Goal: Task Accomplishment & Management: Complete application form

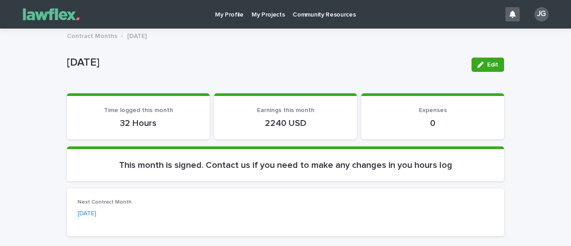
click at [261, 12] on p "My Projects" at bounding box center [268, 9] width 33 height 19
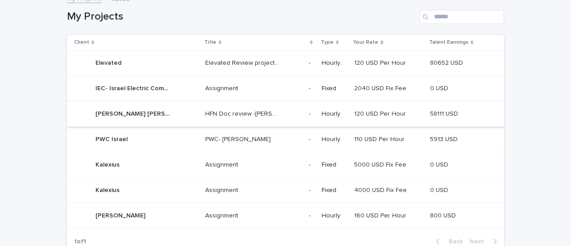
scroll to position [45, 0]
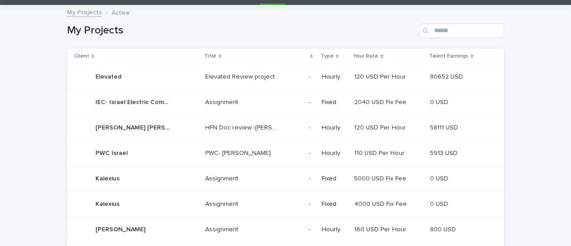
click at [113, 79] on p "Elevated" at bounding box center [110, 75] width 28 height 9
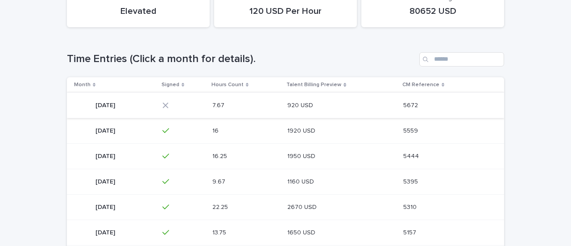
scroll to position [134, 0]
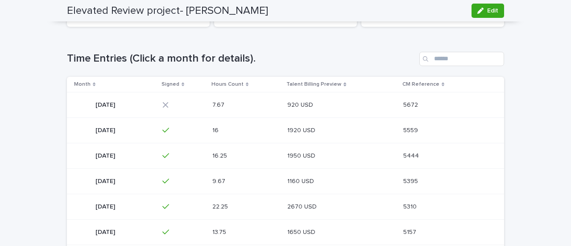
click at [107, 104] on p "[DATE]" at bounding box center [106, 104] width 21 height 9
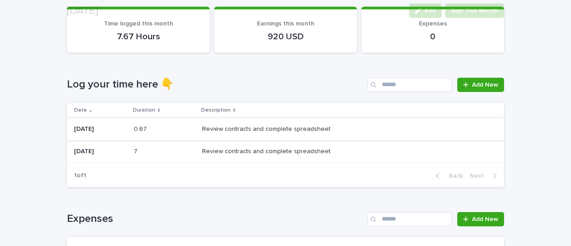
scroll to position [89, 0]
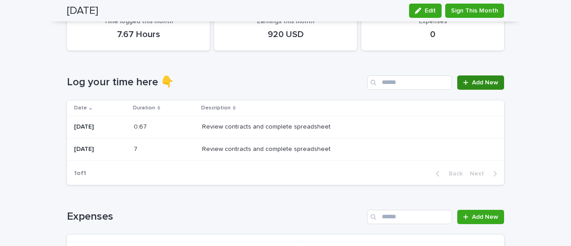
click at [483, 82] on span "Add New" at bounding box center [485, 82] width 26 height 6
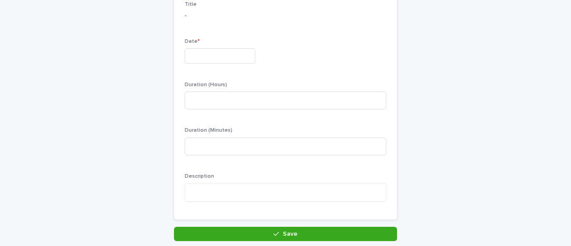
scroll to position [90, 0]
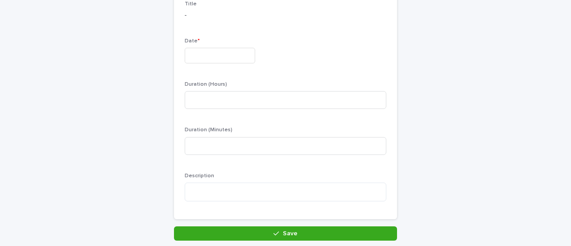
click at [221, 54] on input "text" at bounding box center [220, 56] width 71 height 16
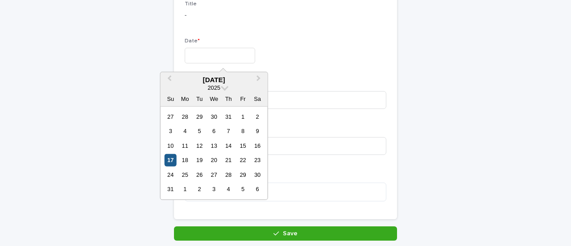
click at [175, 158] on div "17" at bounding box center [171, 160] width 12 height 12
type input "*********"
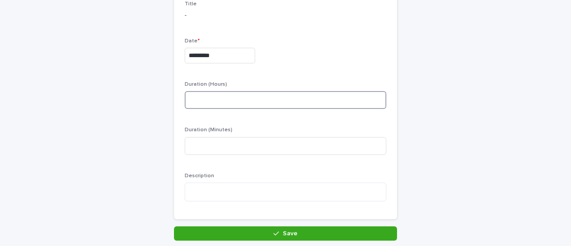
click at [223, 105] on input at bounding box center [286, 100] width 202 height 18
type input "*"
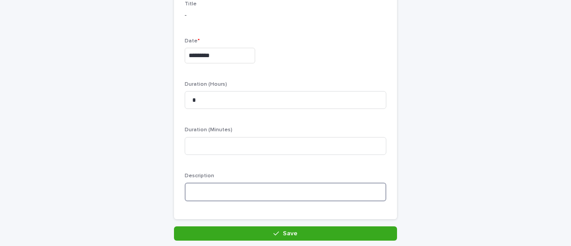
click at [210, 185] on textarea at bounding box center [286, 192] width 202 height 19
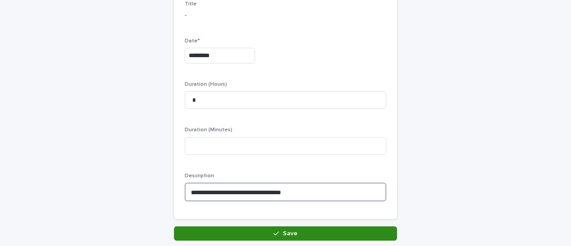
type textarea "**********"
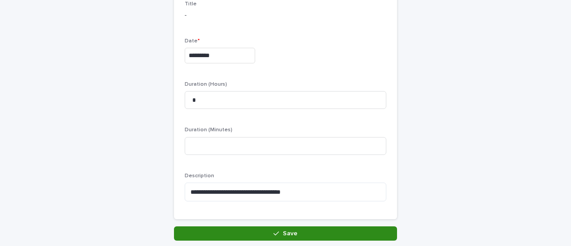
click at [263, 233] on button "Save" at bounding box center [285, 233] width 223 height 14
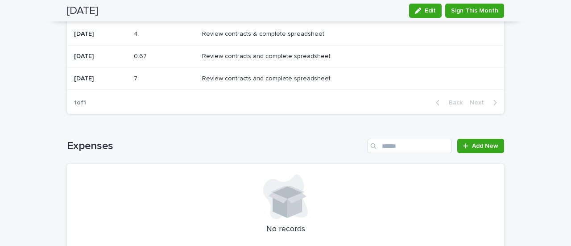
scroll to position [3, 0]
